Goal: Navigation & Orientation: Find specific page/section

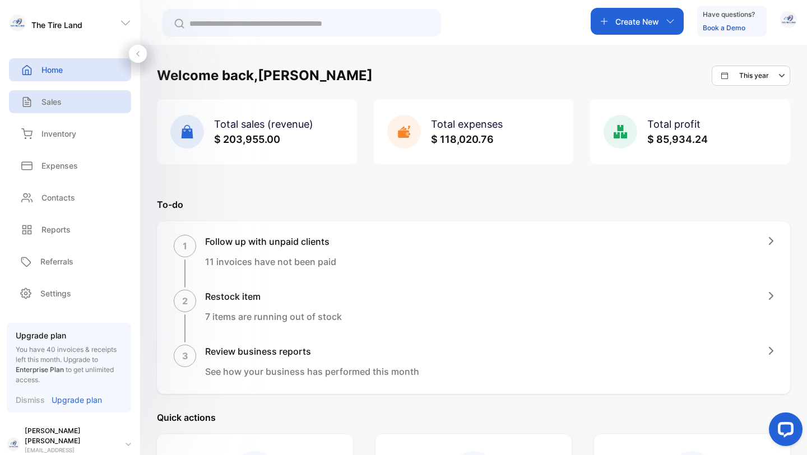
click at [62, 99] on div "Sales" at bounding box center [70, 101] width 122 height 23
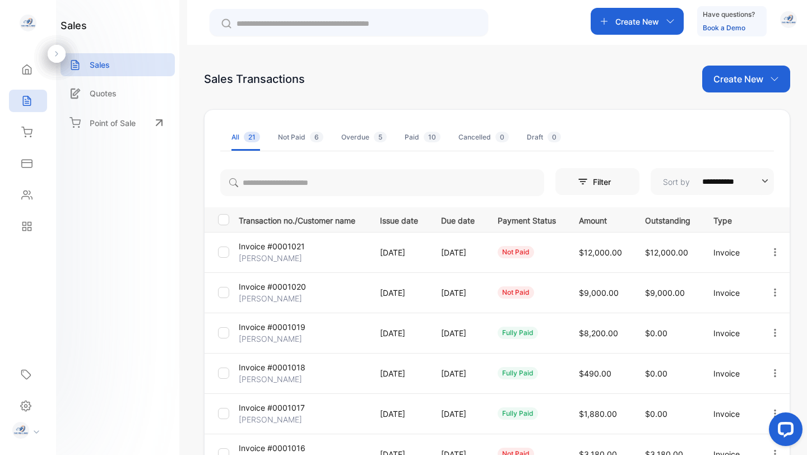
click at [275, 251] on p "Invoice #0001021" at bounding box center [272, 246] width 66 height 12
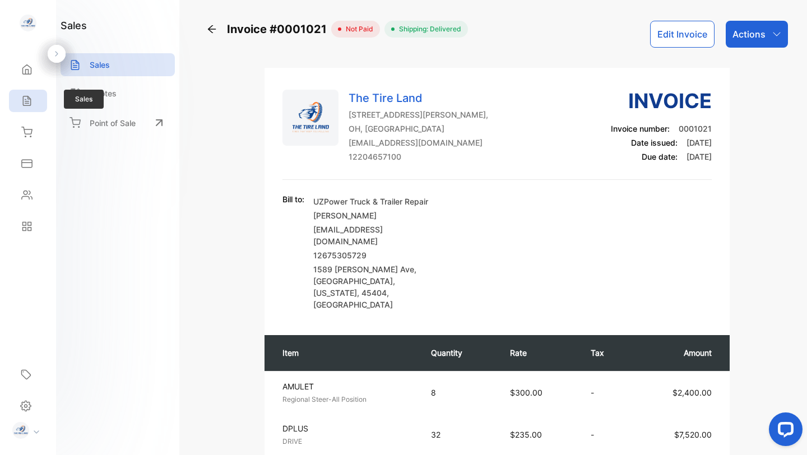
click at [29, 103] on icon at bounding box center [26, 100] width 11 height 11
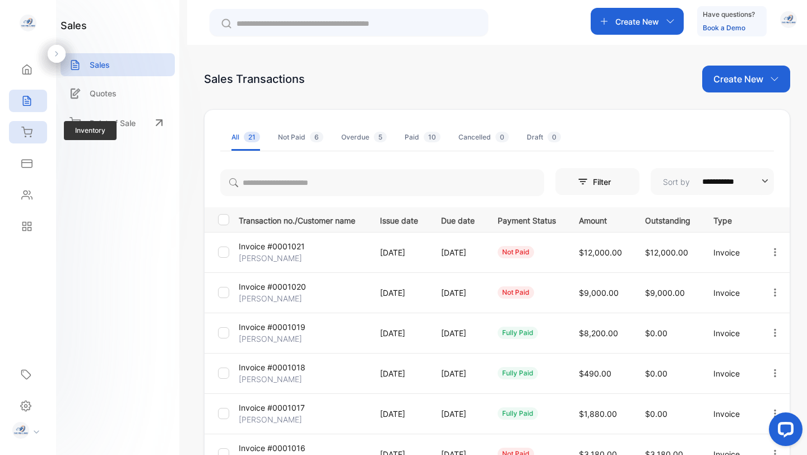
click at [26, 137] on icon at bounding box center [27, 132] width 10 height 10
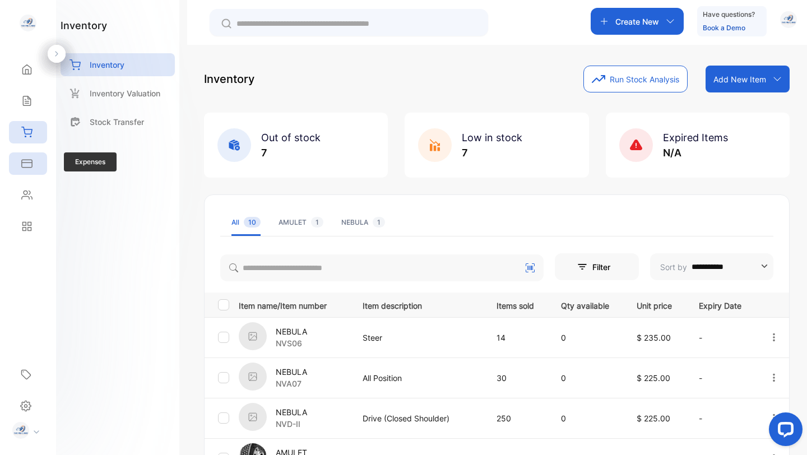
click at [19, 166] on div "Expenses" at bounding box center [25, 163] width 15 height 11
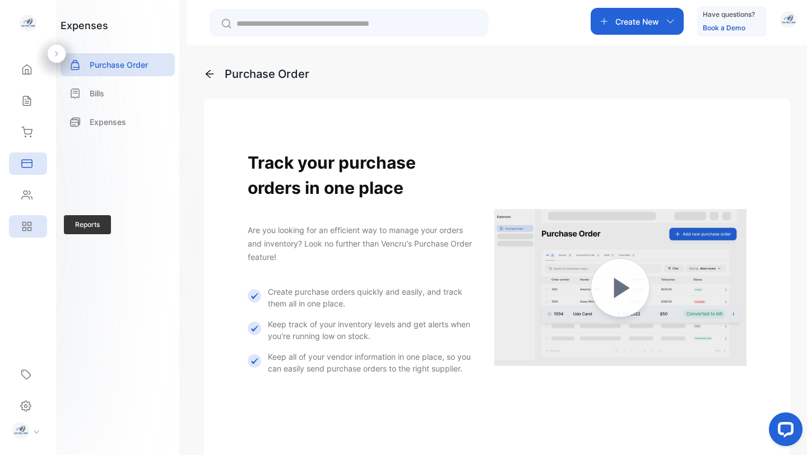
click at [22, 226] on icon at bounding box center [26, 226] width 11 height 11
